Goal: Task Accomplishment & Management: Manage account settings

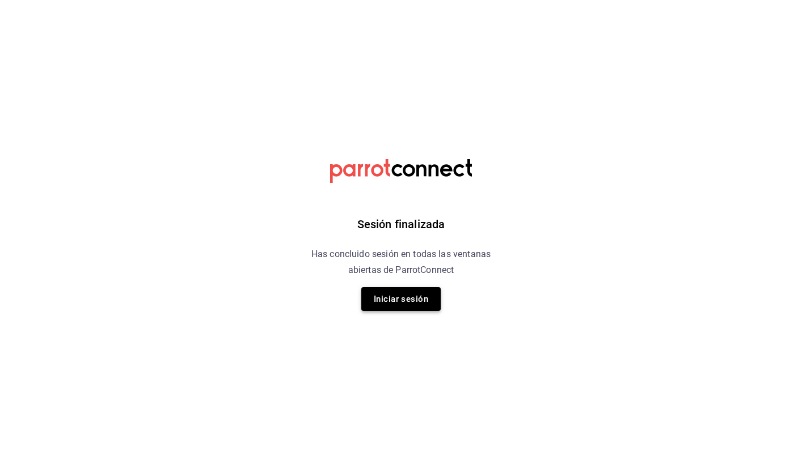
click at [384, 298] on button "Iniciar sesión" at bounding box center [400, 299] width 79 height 24
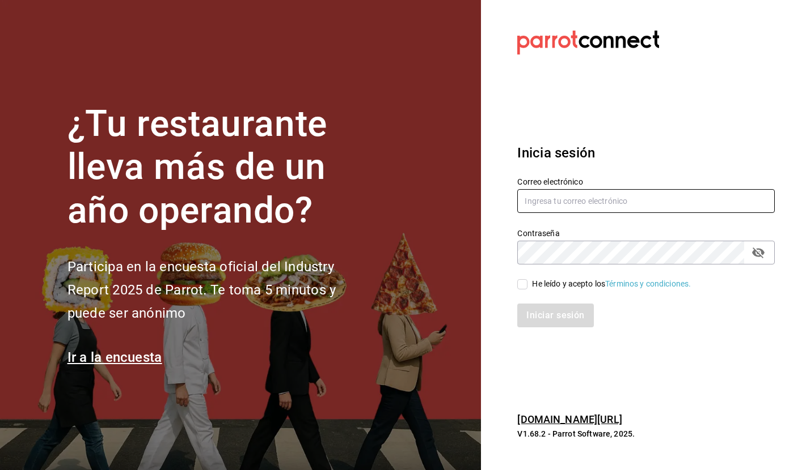
type input "selene@untax.com.mx"
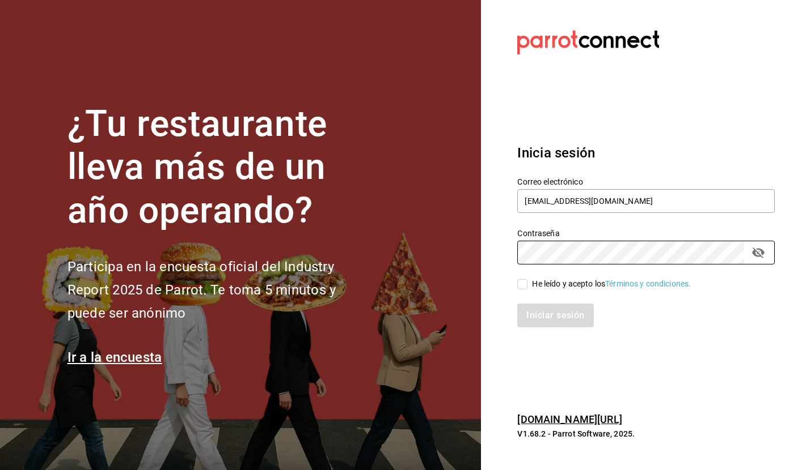
click at [521, 283] on input "He leído y acepto los Términos y condiciones." at bounding box center [522, 284] width 10 height 10
checkbox input "true"
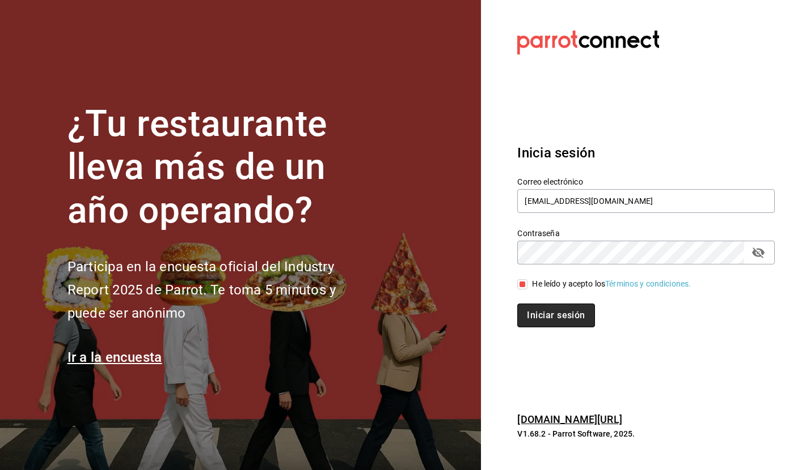
click at [550, 316] on button "Iniciar sesión" at bounding box center [555, 316] width 77 height 24
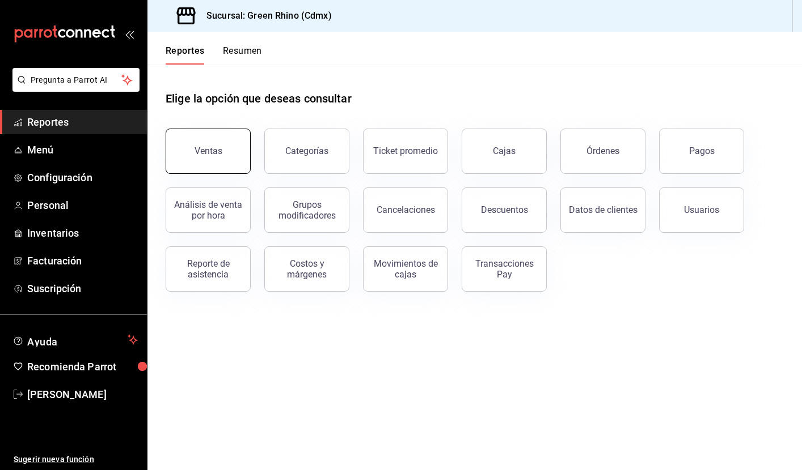
click at [217, 146] on button "Ventas" at bounding box center [208, 151] width 85 height 45
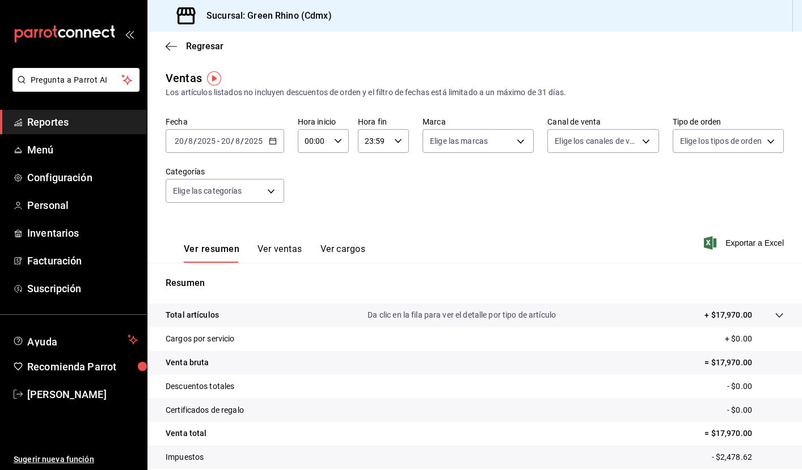
click at [77, 116] on span "Reportes" at bounding box center [82, 122] width 111 height 15
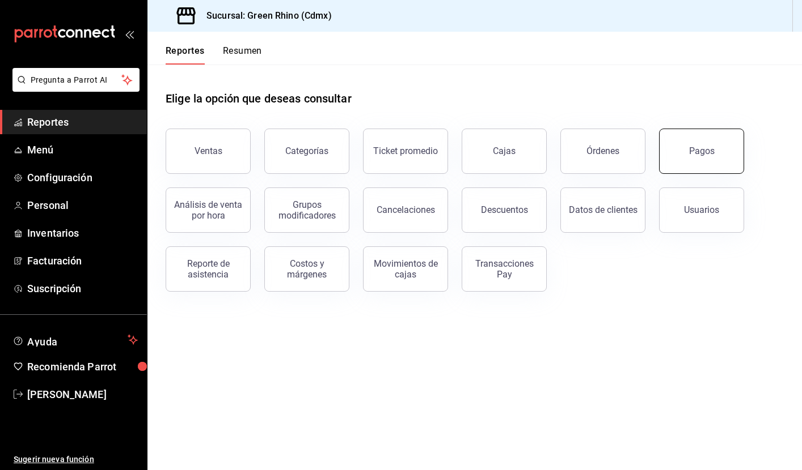
click at [719, 136] on button "Pagos" at bounding box center [701, 151] width 85 height 45
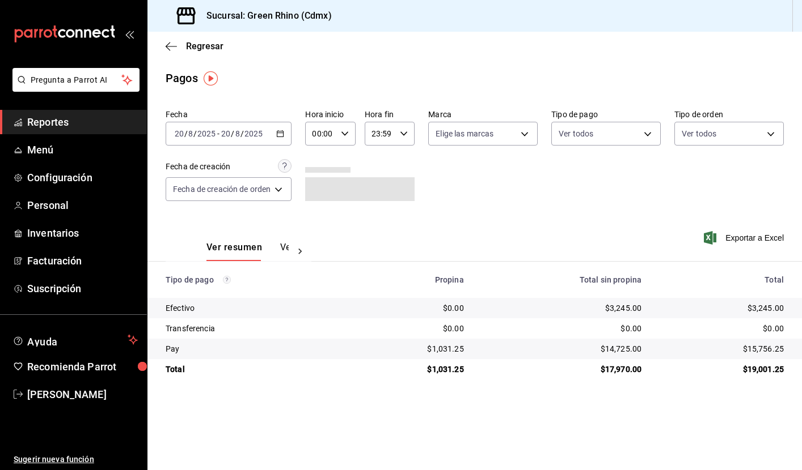
click at [282, 135] on icon "button" at bounding box center [280, 134] width 8 height 8
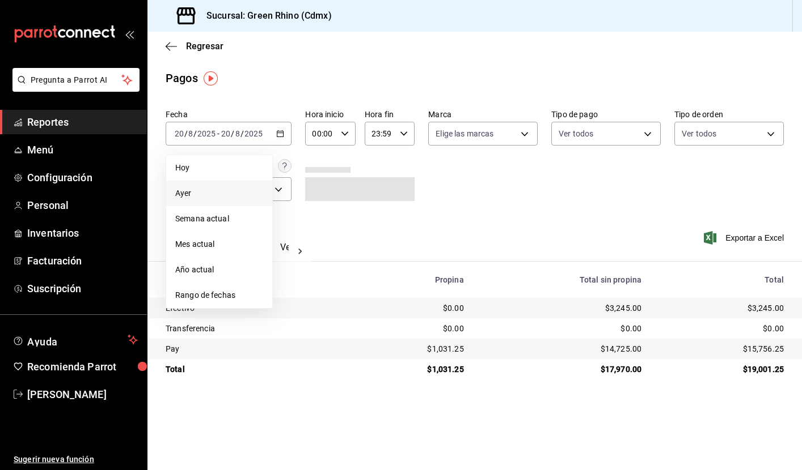
click at [216, 194] on span "Ayer" at bounding box center [219, 194] width 88 height 12
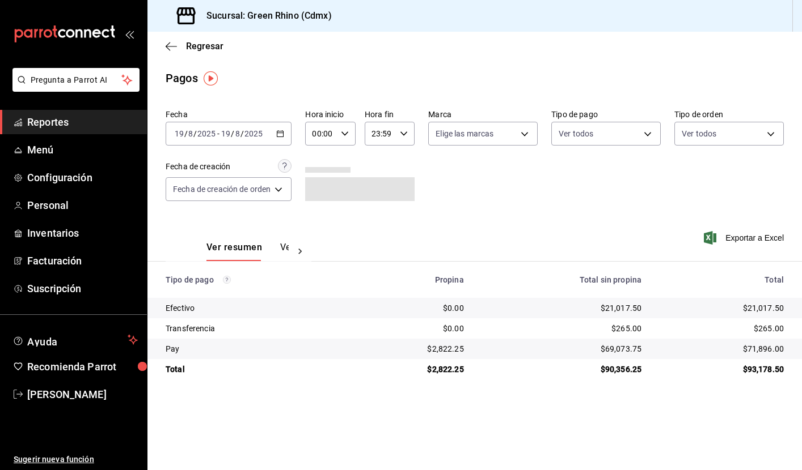
click at [59, 125] on span "Reportes" at bounding box center [82, 122] width 111 height 15
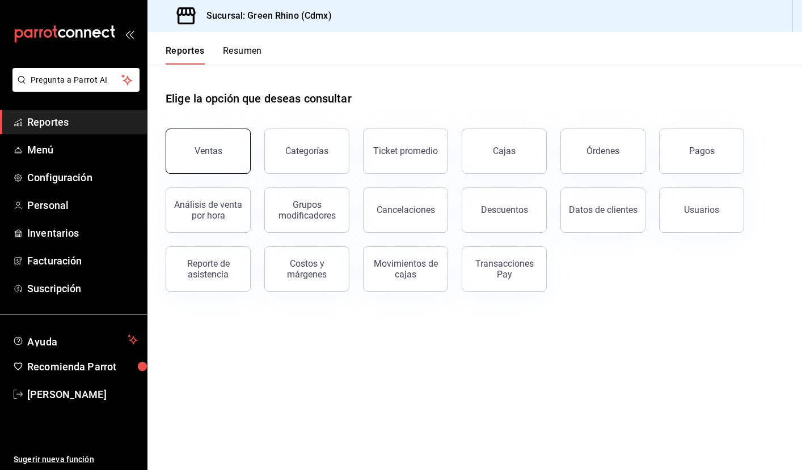
click at [210, 153] on div "Ventas" at bounding box center [208, 151] width 28 height 11
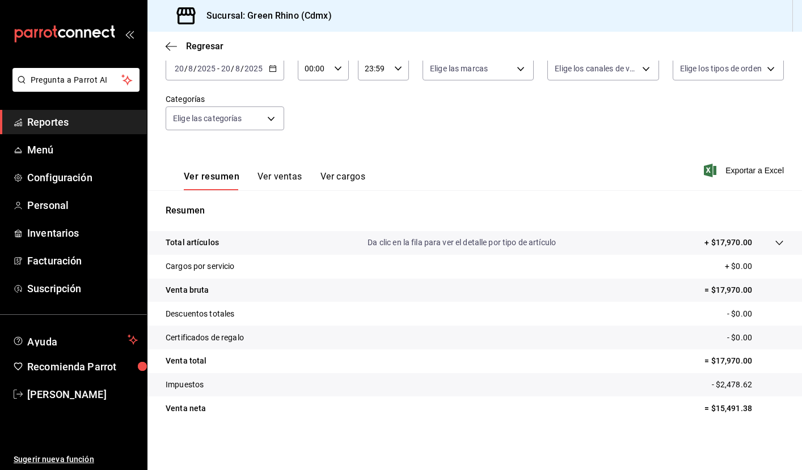
scroll to position [73, 0]
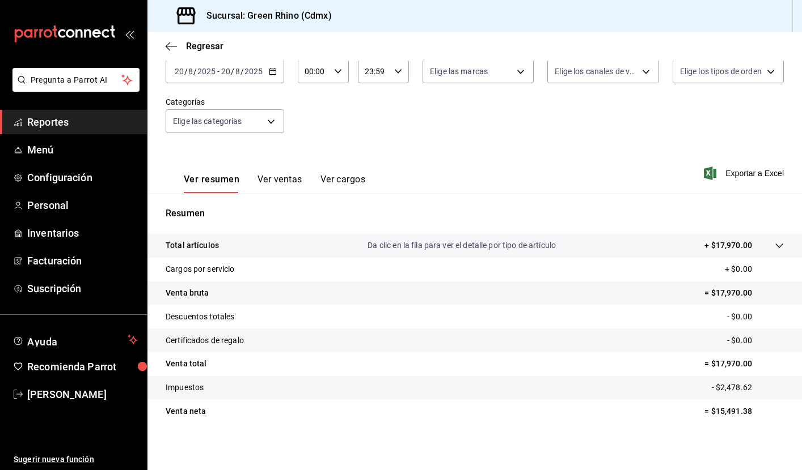
scroll to position [69, 0]
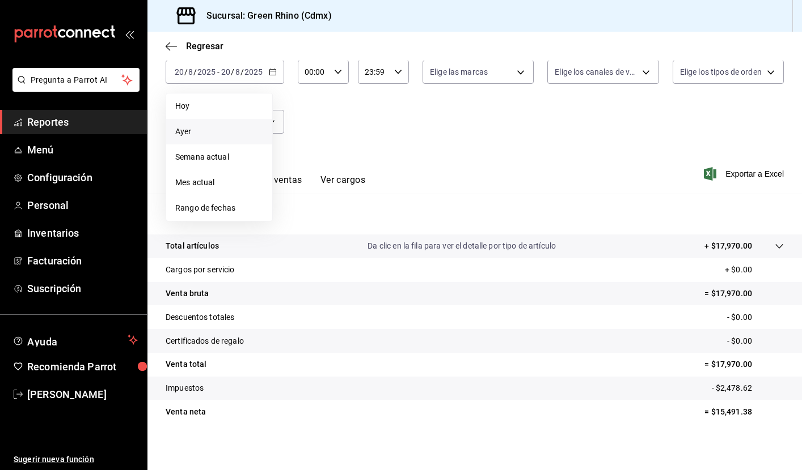
click at [219, 134] on span "Ayer" at bounding box center [219, 132] width 88 height 12
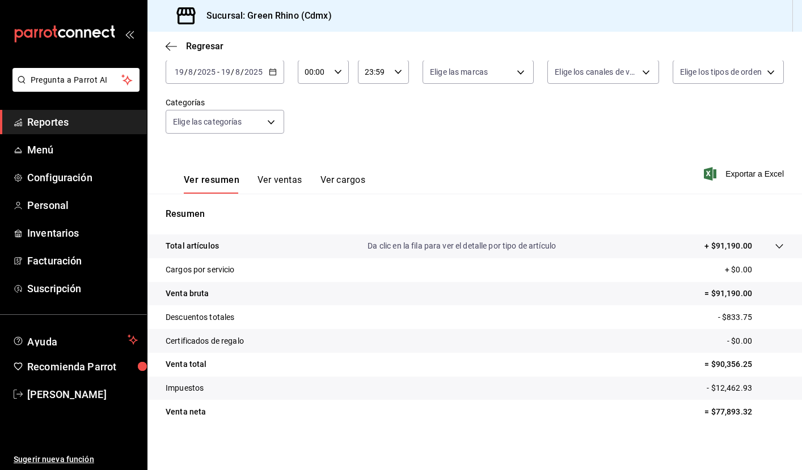
click at [272, 75] on \(Stroke\) "button" at bounding box center [272, 72] width 7 height 6
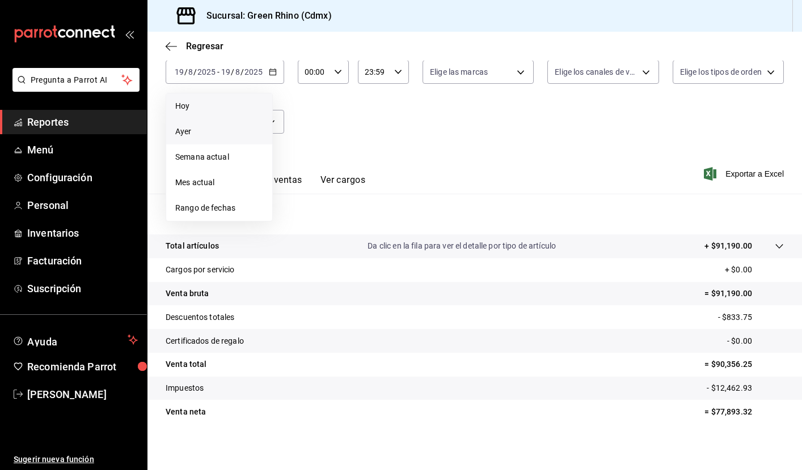
click at [245, 110] on span "Hoy" at bounding box center [219, 106] width 88 height 12
